Goal: Information Seeking & Learning: Find specific fact

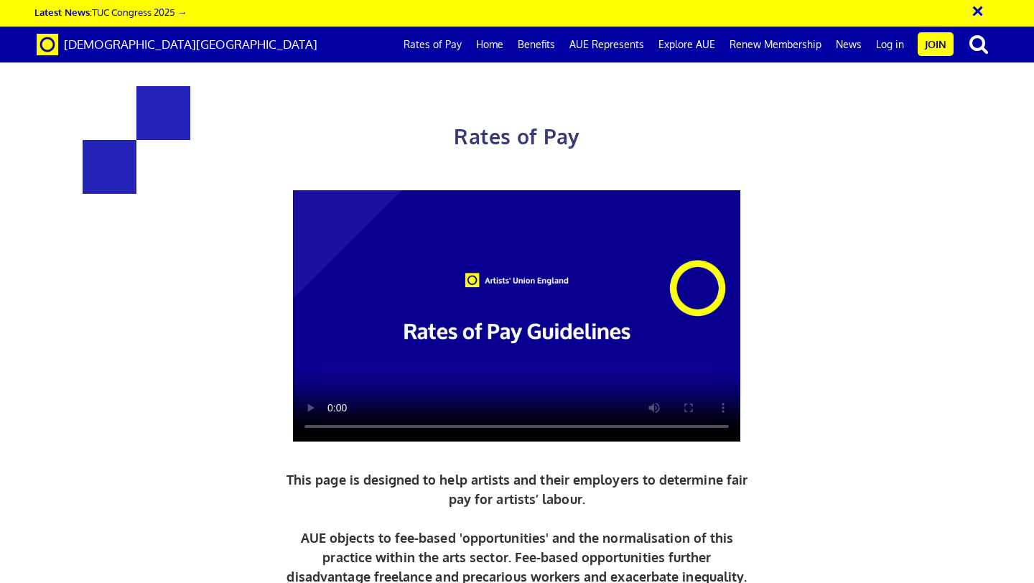
scroll to position [2300, 0]
